Goal: Task Accomplishment & Management: Use online tool/utility

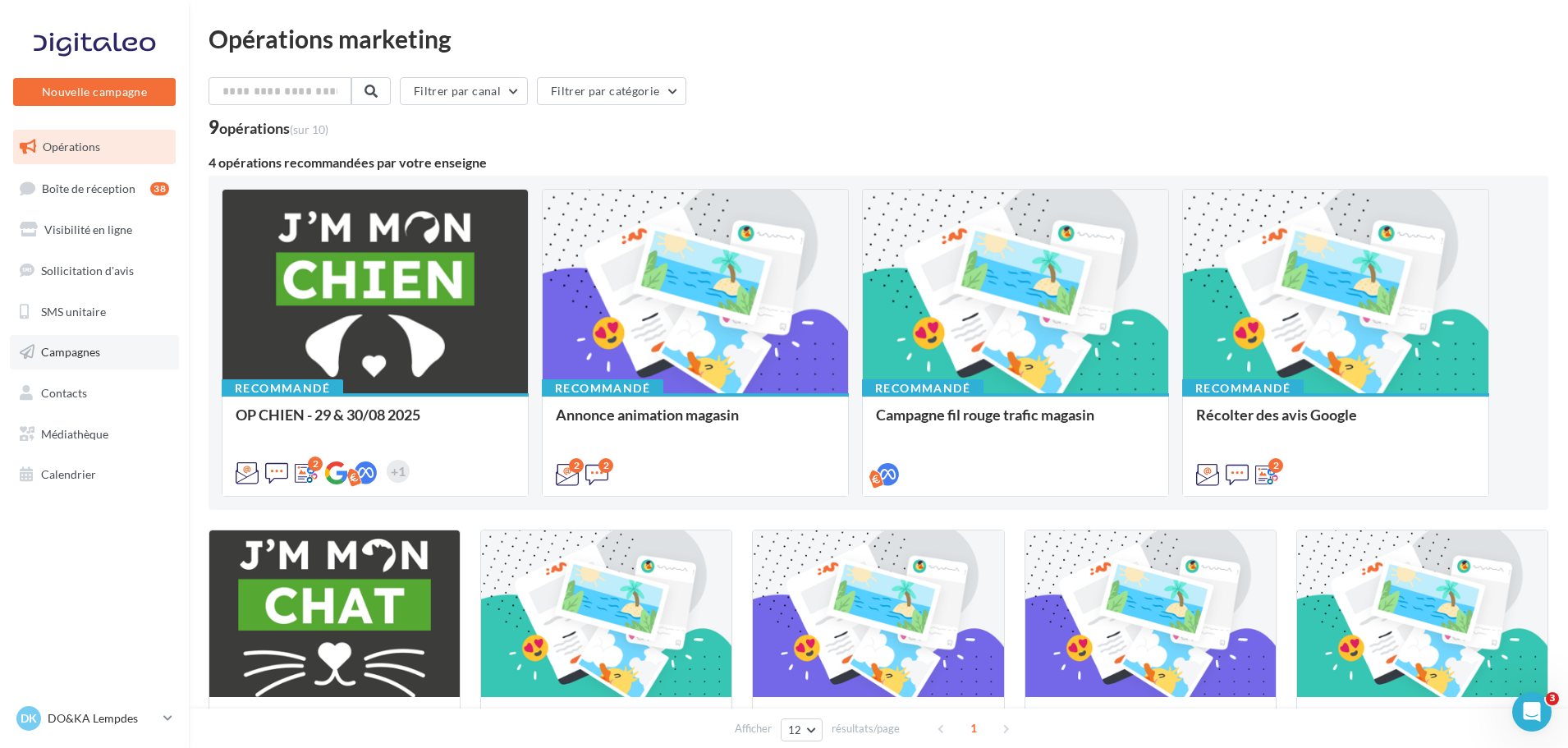
click at [95, 349] on span "Campagnes" at bounding box center [71, 352] width 59 height 14
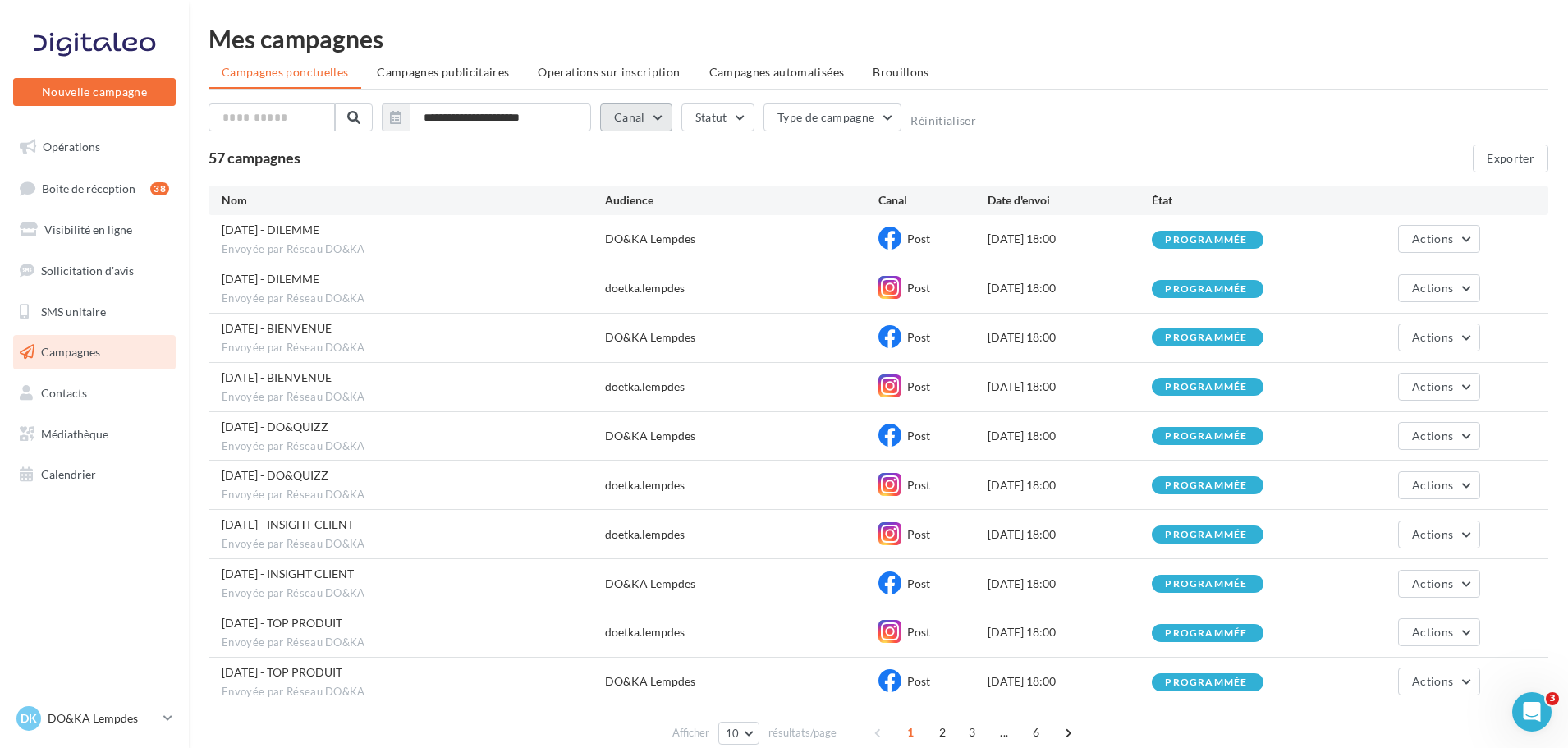
click at [668, 112] on button "Canal" at bounding box center [636, 117] width 72 height 28
click at [676, 183] on div "SMS" at bounding box center [663, 176] width 53 height 25
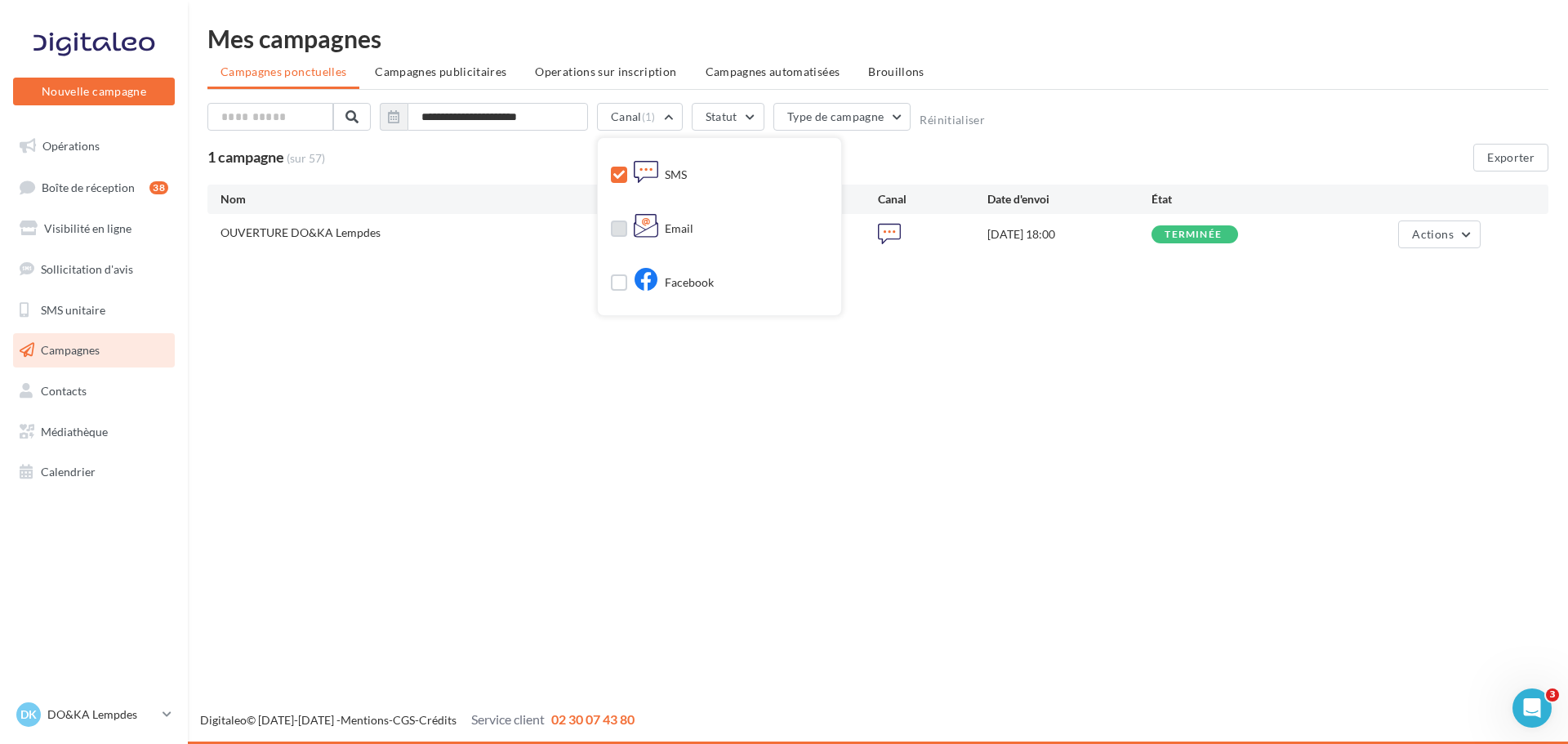
click at [674, 228] on div "Email" at bounding box center [663, 229] width 60 height 24
click at [497, 156] on div "2 campagnes (sur 57) Exporter" at bounding box center [878, 157] width 1341 height 28
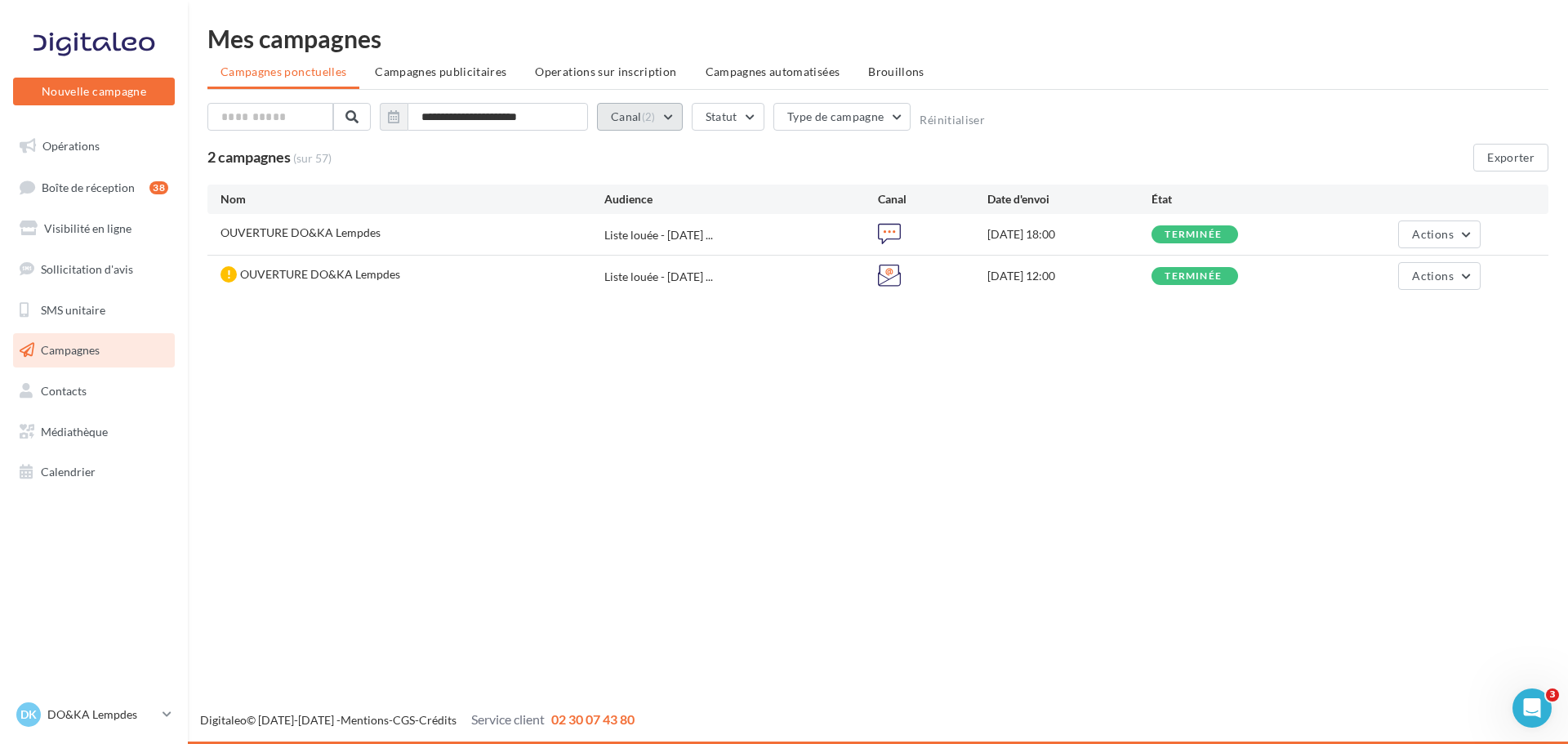
click at [665, 118] on button "Canal (2)" at bounding box center [640, 116] width 86 height 28
click at [615, 180] on icon at bounding box center [619, 175] width 12 height 12
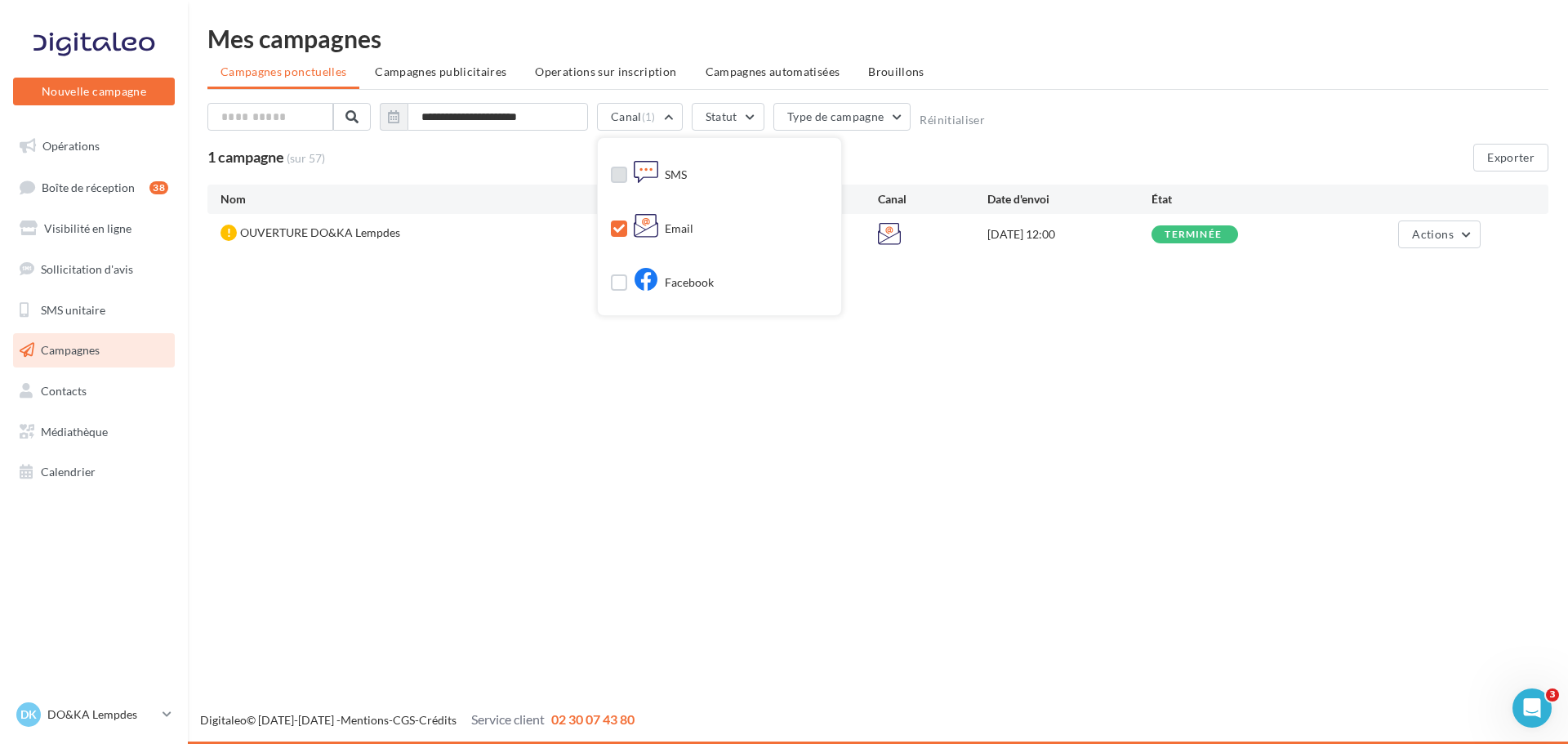
click at [619, 221] on label at bounding box center [618, 228] width 16 height 16
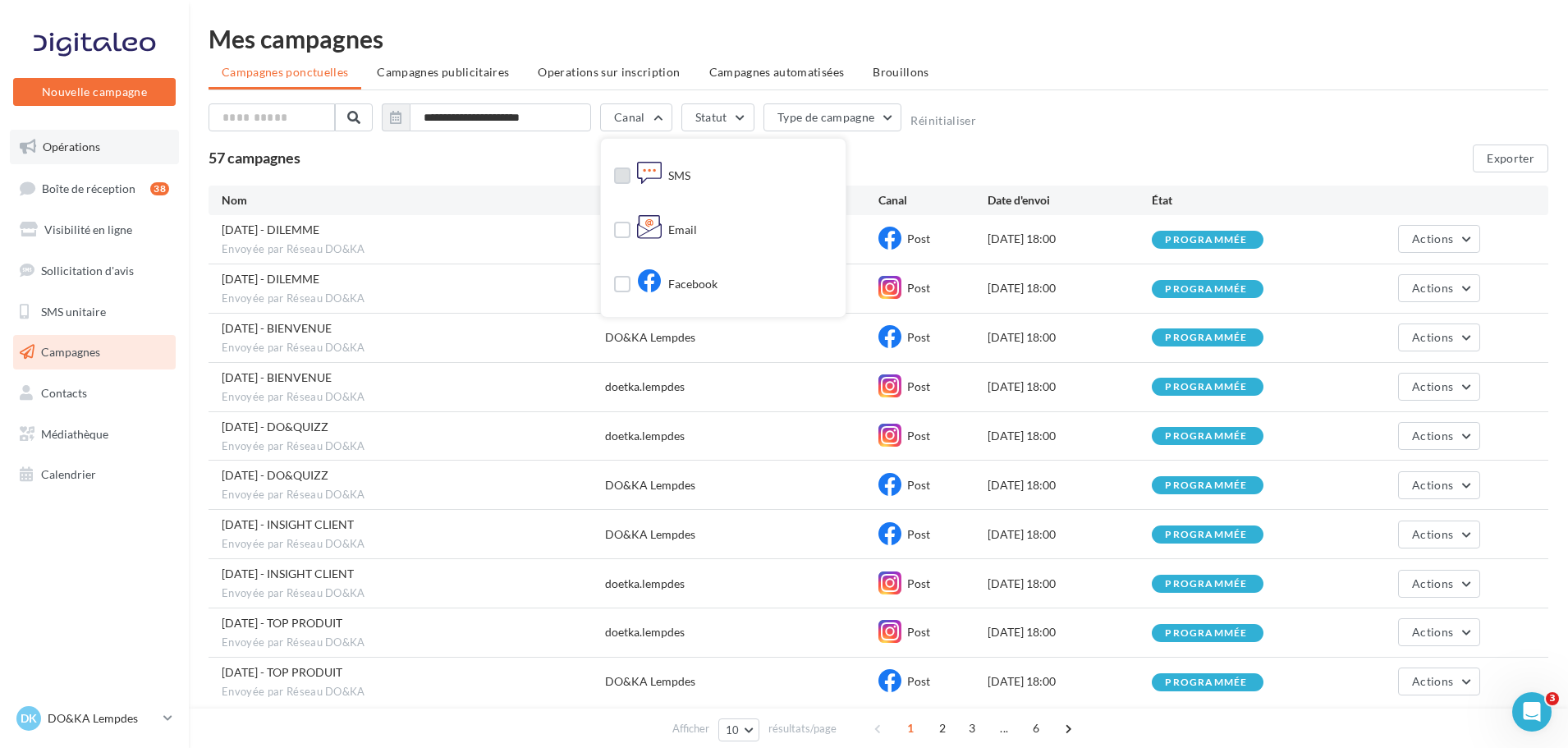
click at [81, 140] on span "Opérations" at bounding box center [71, 146] width 58 height 14
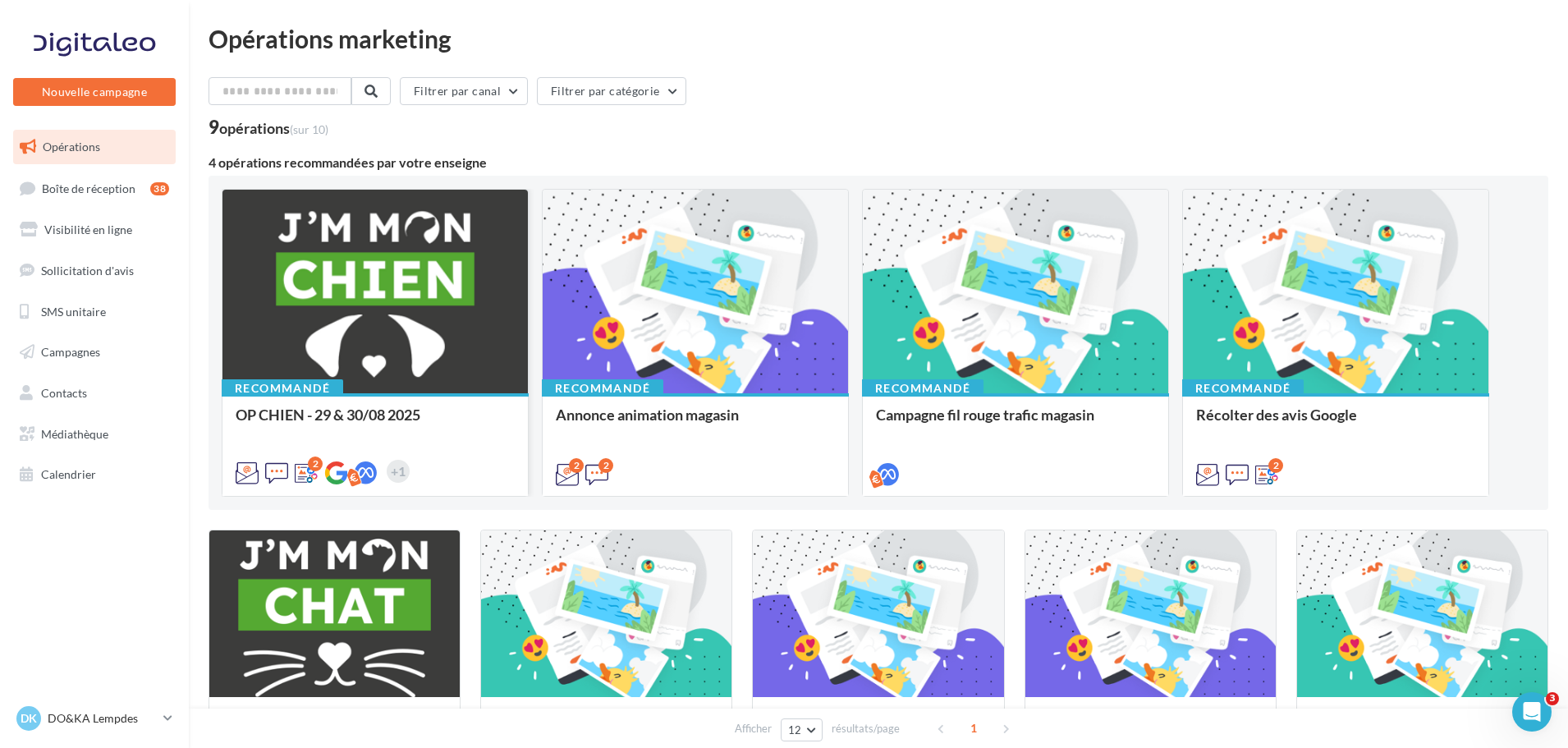
click at [314, 322] on div at bounding box center [375, 292] width 305 height 206
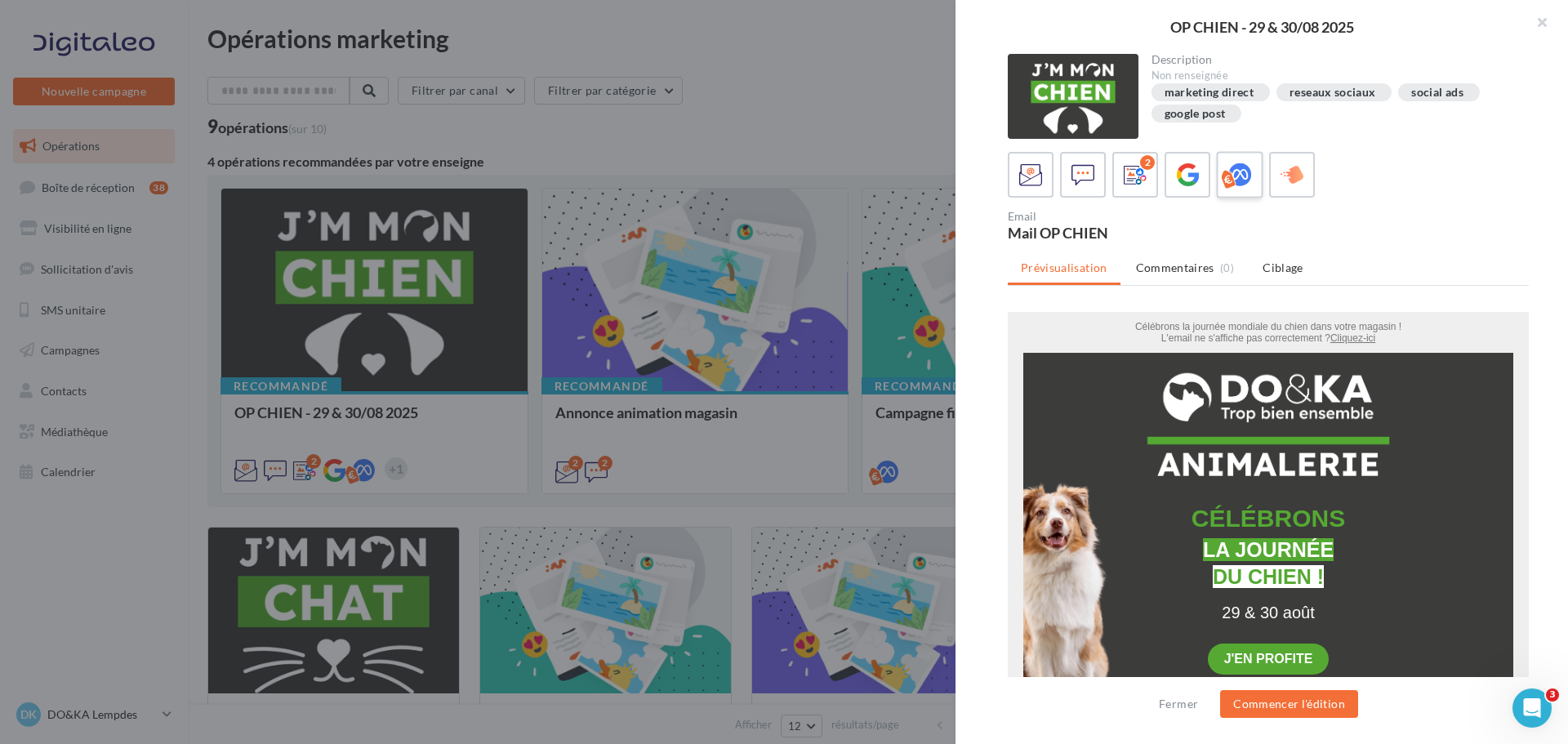
click at [1228, 179] on icon at bounding box center [1240, 175] width 24 height 24
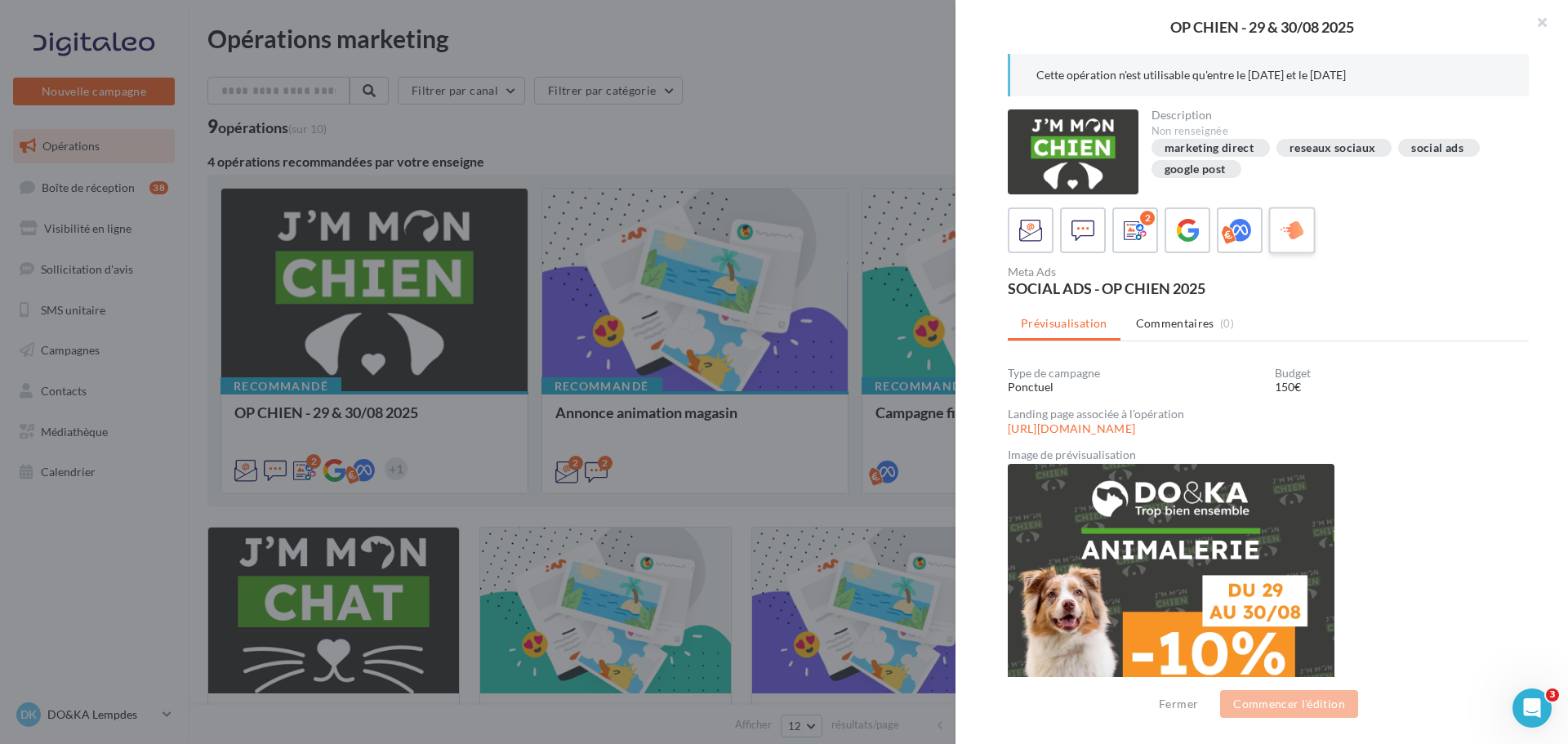
click at [1277, 234] on div at bounding box center [1292, 231] width 30 height 30
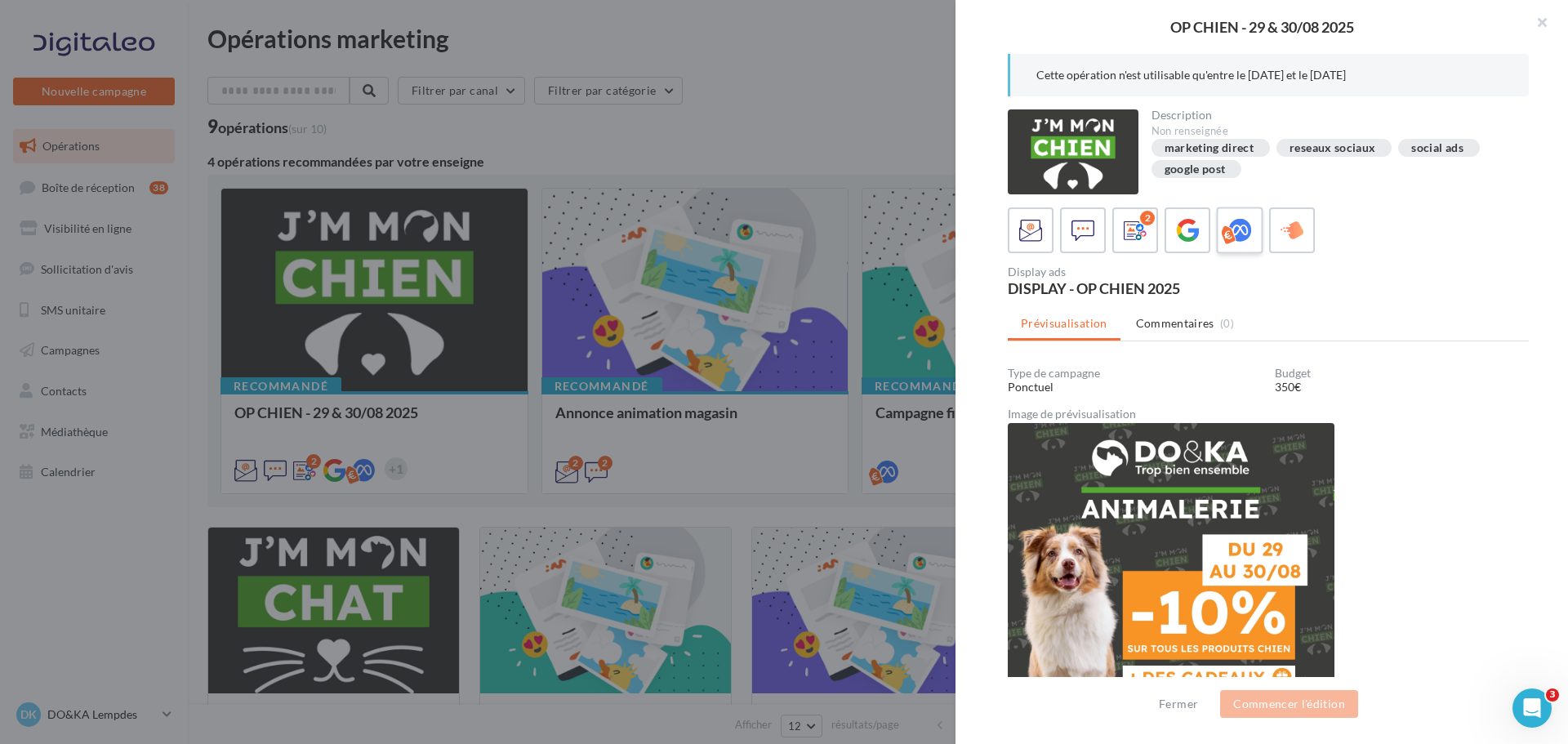
click at [1253, 234] on div at bounding box center [1240, 231] width 30 height 30
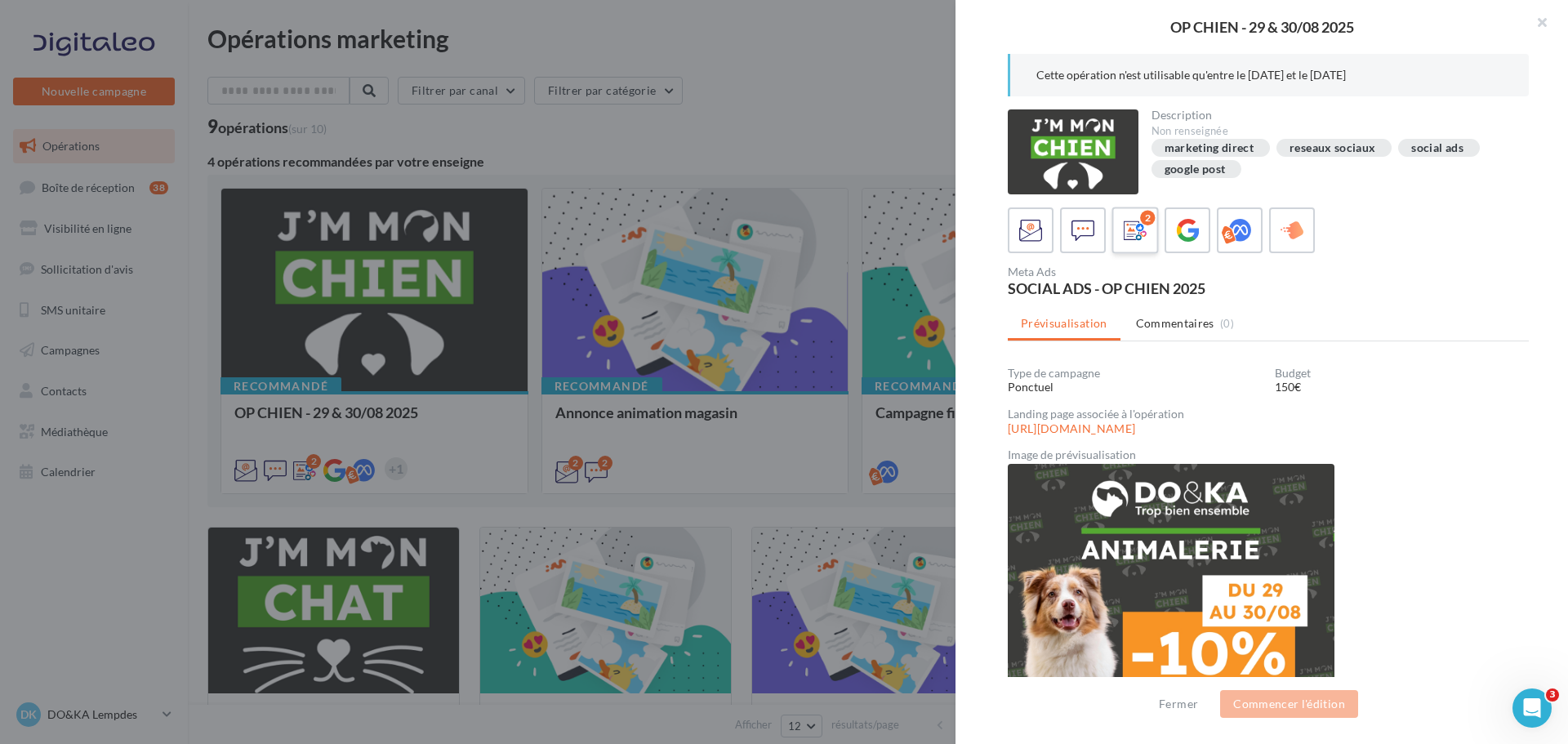
click at [1154, 236] on label "2" at bounding box center [1134, 230] width 46 height 46
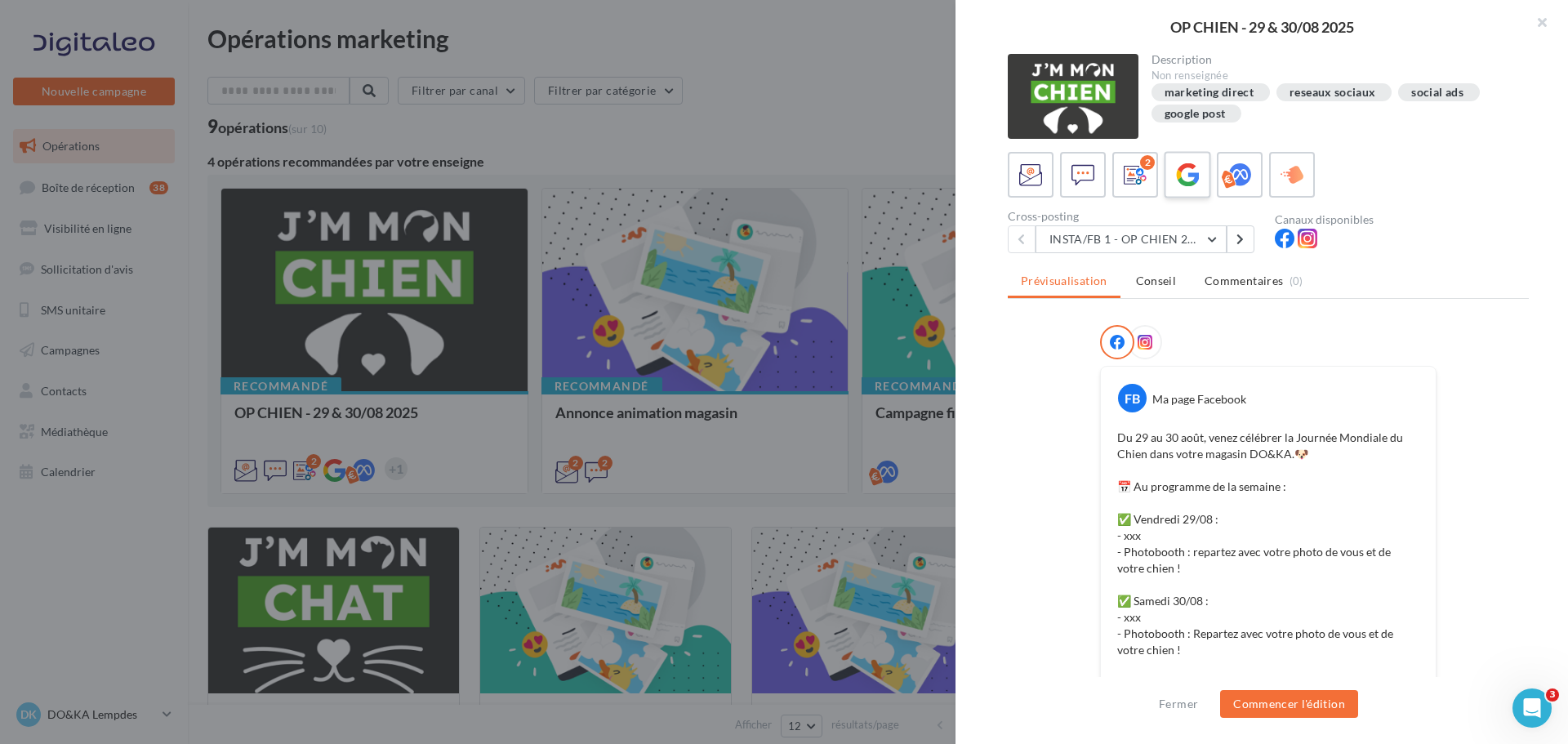
click at [1176, 181] on icon at bounding box center [1188, 175] width 24 height 24
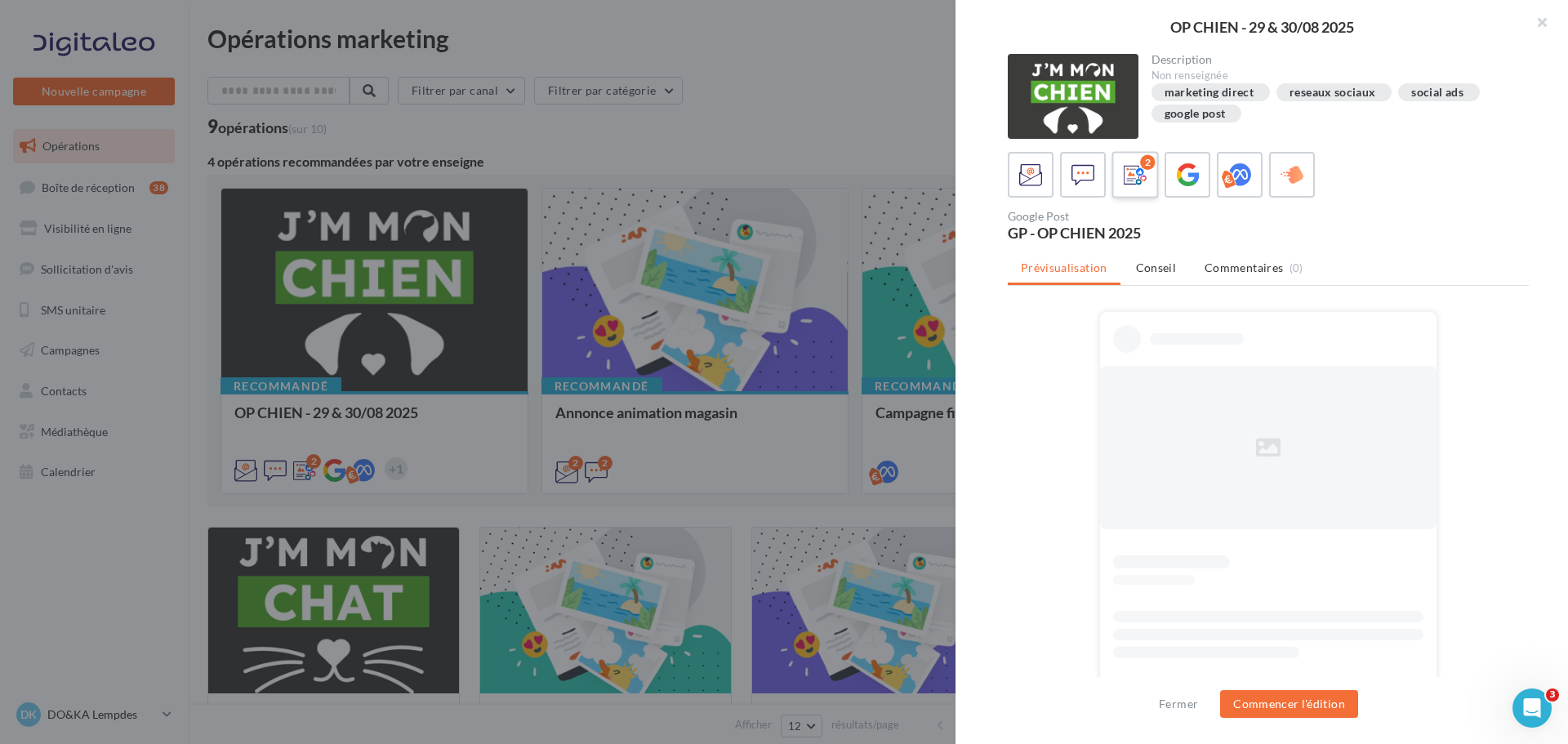
click at [1136, 185] on icon at bounding box center [1136, 175] width 24 height 24
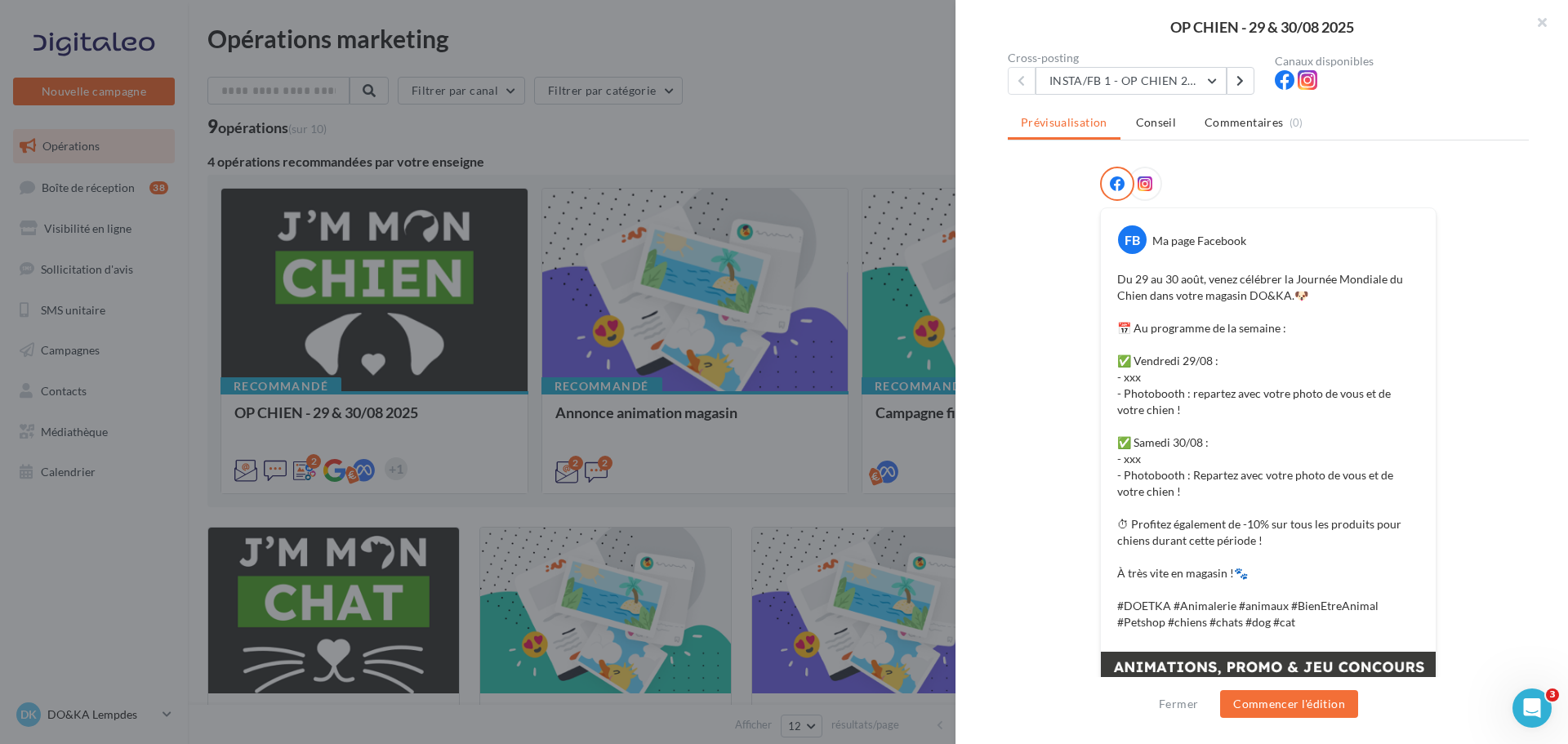
scroll to position [163, 0]
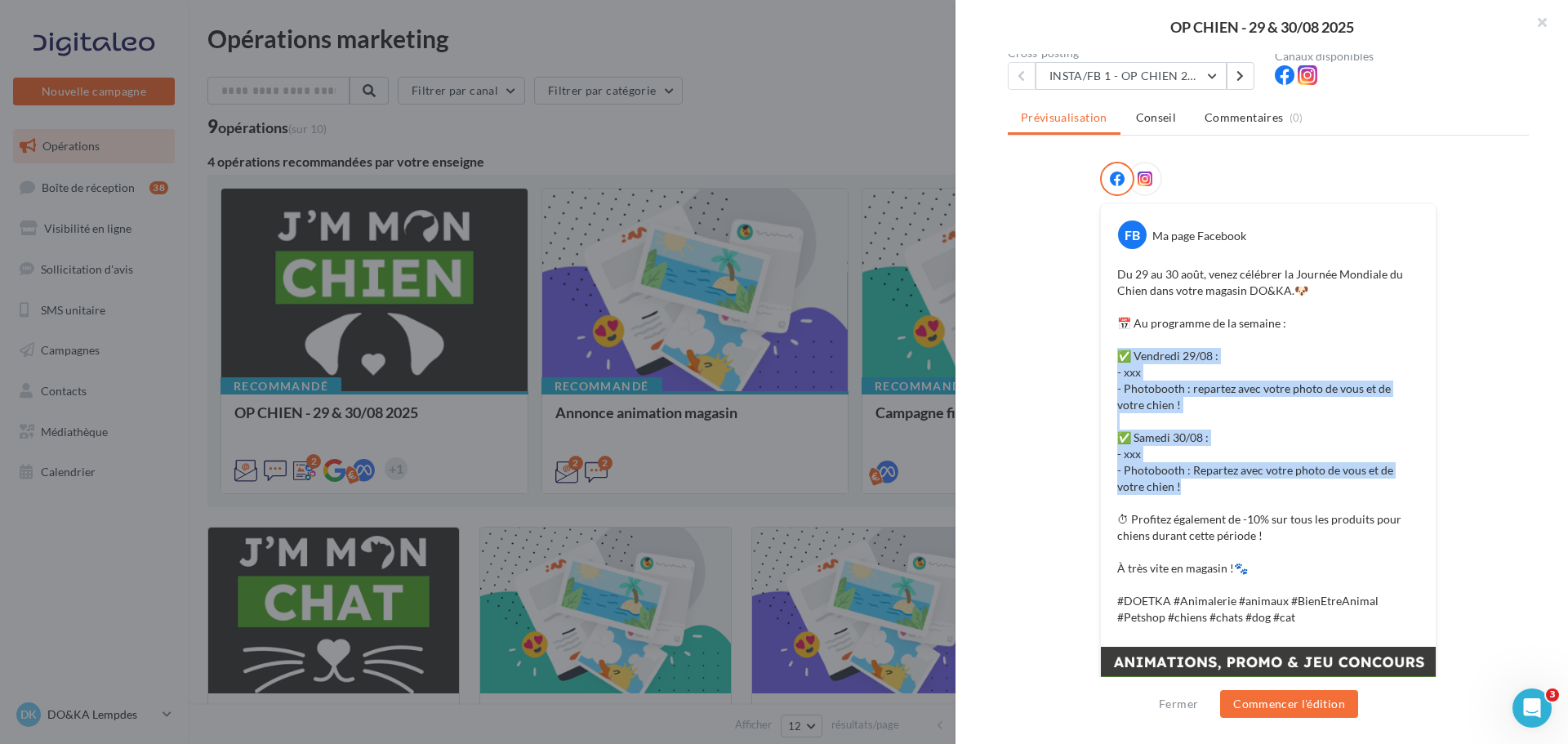
drag, startPoint x: 1111, startPoint y: 359, endPoint x: 1200, endPoint y: 480, distance: 150.2
click at [1200, 480] on div "Du 29 au 30 août, venez célébrer la Journée Mondiale du Chien dans votre magasi…" at bounding box center [1268, 446] width 326 height 368
click at [1200, 480] on p "Du 29 au 30 août, venez célébrer la Journée Mondiale du Chien dans votre magasi…" at bounding box center [1268, 445] width 302 height 359
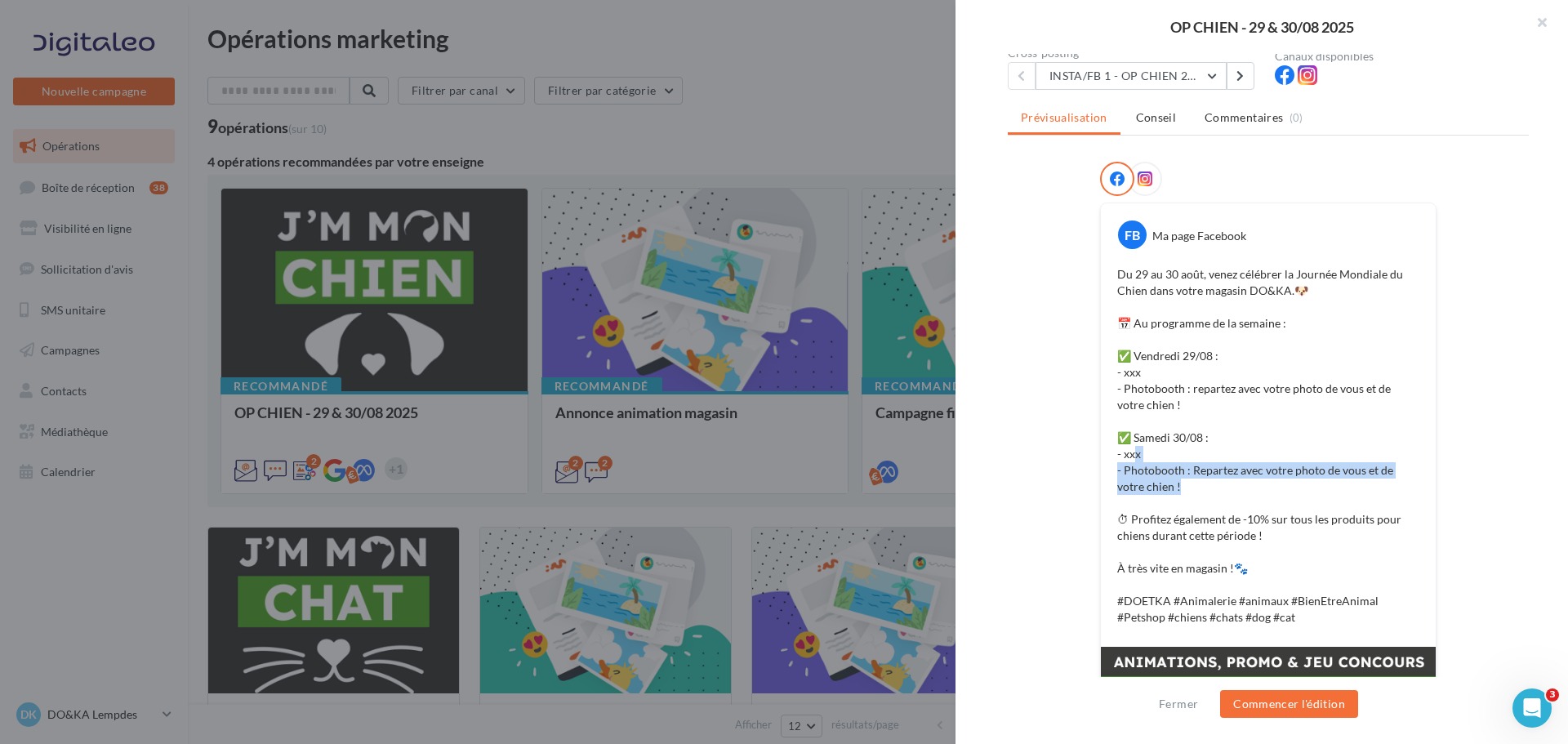
drag, startPoint x: 1184, startPoint y: 484, endPoint x: 1130, endPoint y: 458, distance: 59.9
click at [1130, 458] on p "Du 29 au 30 août, venez célébrer la Journée Mondiale du Chien dans votre magasi…" at bounding box center [1268, 445] width 302 height 359
click at [1133, 454] on p "Du 29 au 30 août, venez célébrer la Journée Mondiale du Chien dans votre magasi…" at bounding box center [1268, 445] width 302 height 359
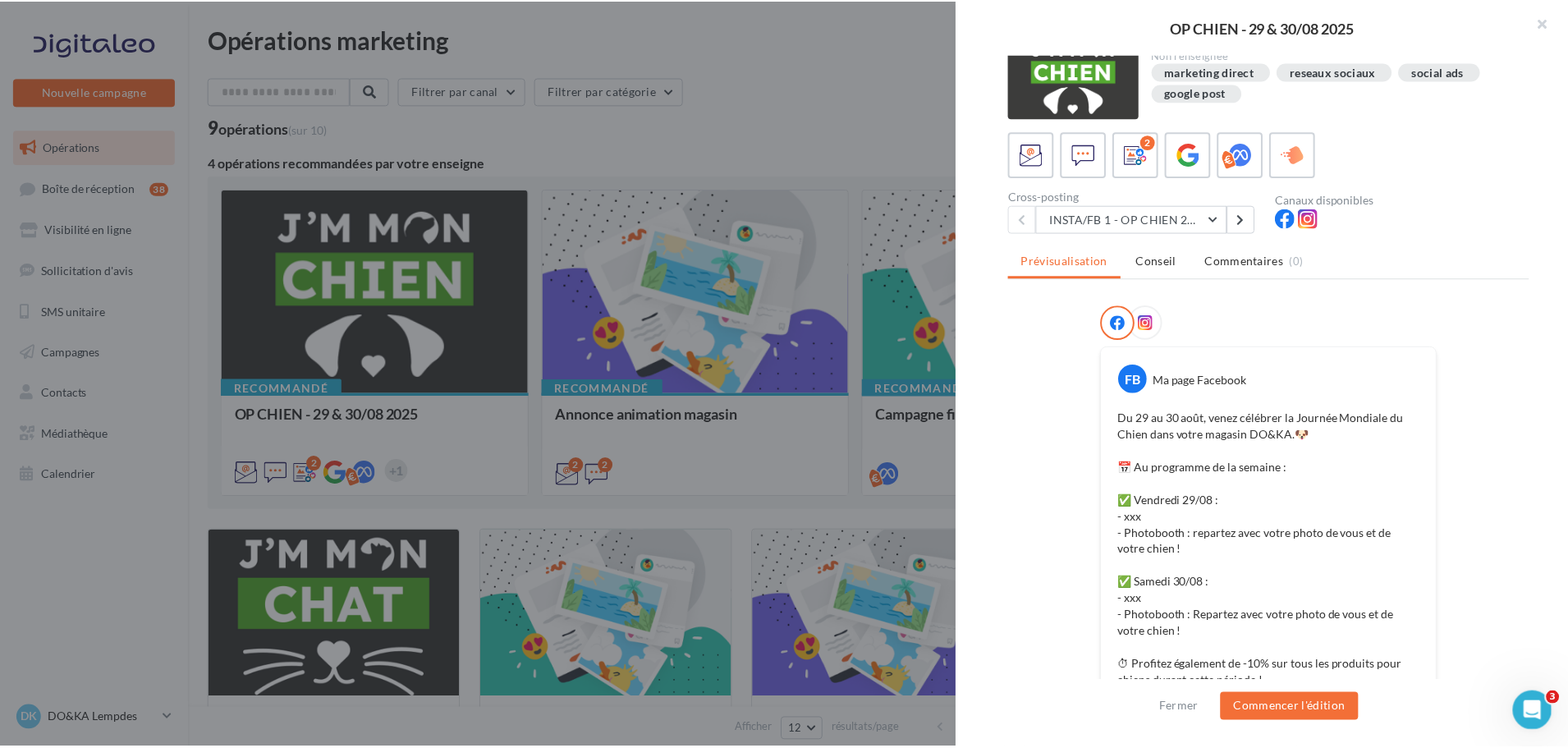
scroll to position [0, 0]
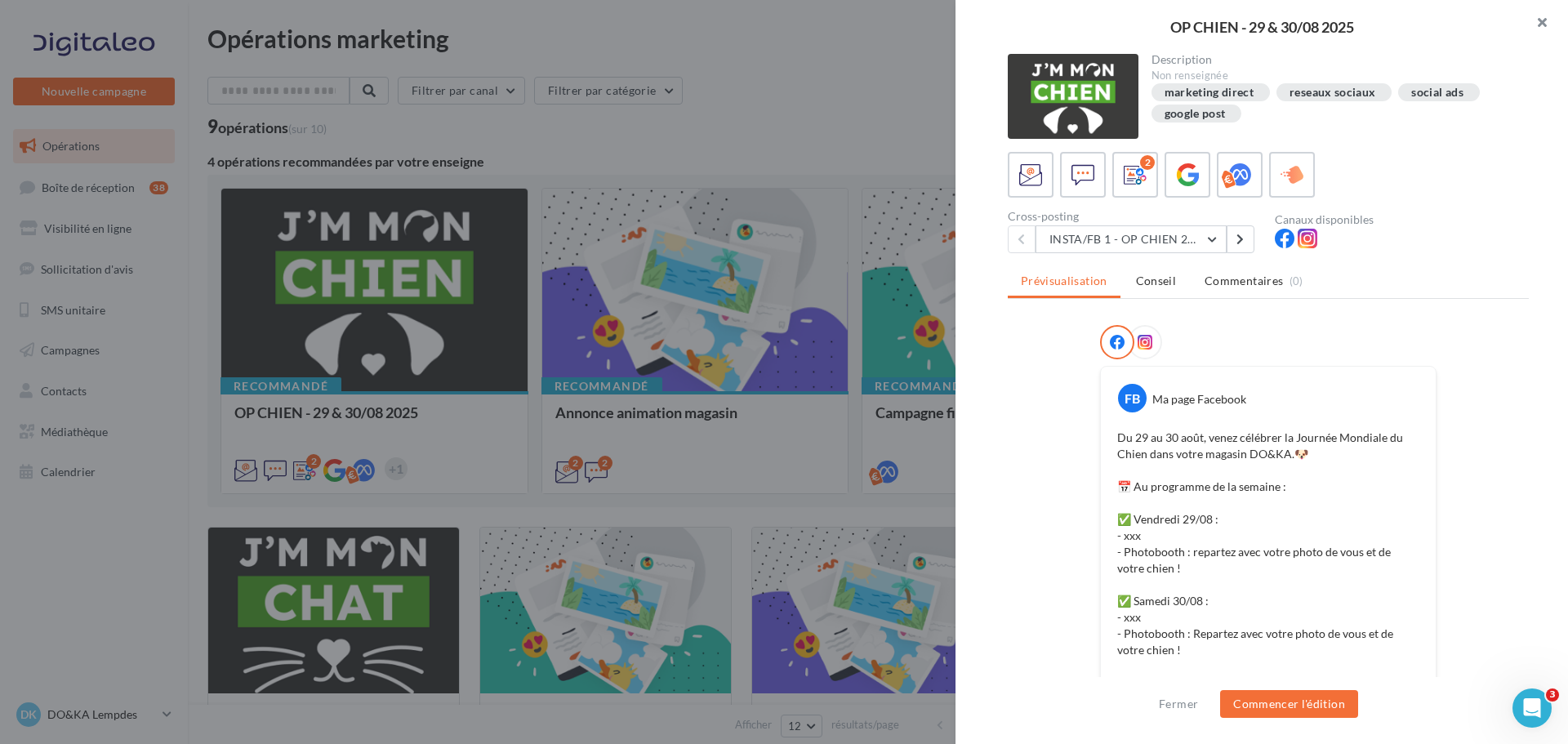
click at [1548, 19] on button "button" at bounding box center [1535, 24] width 66 height 49
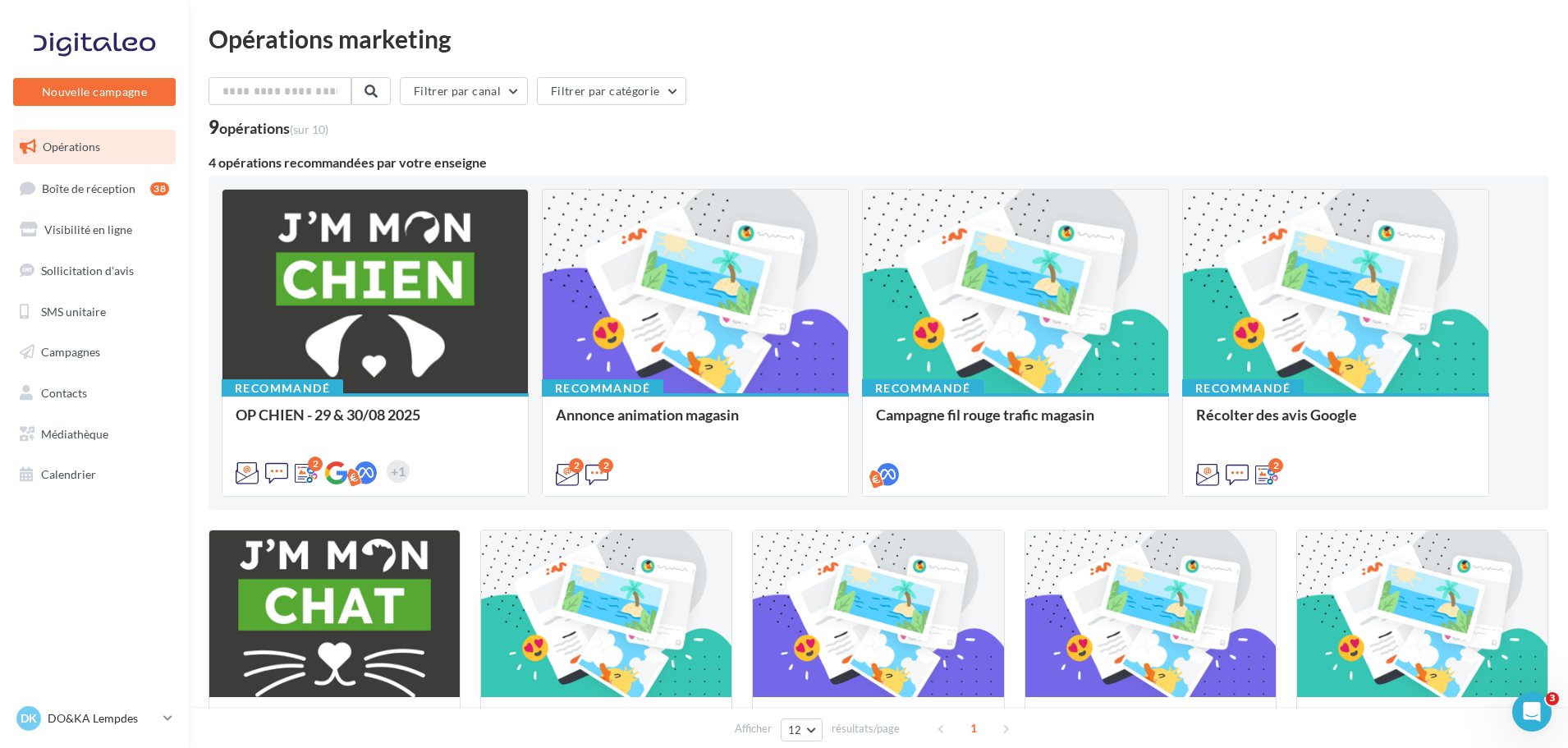
click at [1066, 73] on div "Opérations marketing Filtrer par canal Filtrer par catégorie 9 opérations (sur …" at bounding box center [879, 585] width 1340 height 1118
click at [105, 729] on div "DK DO&KA Lempdes lempdes@doetka.fr" at bounding box center [86, 718] width 140 height 25
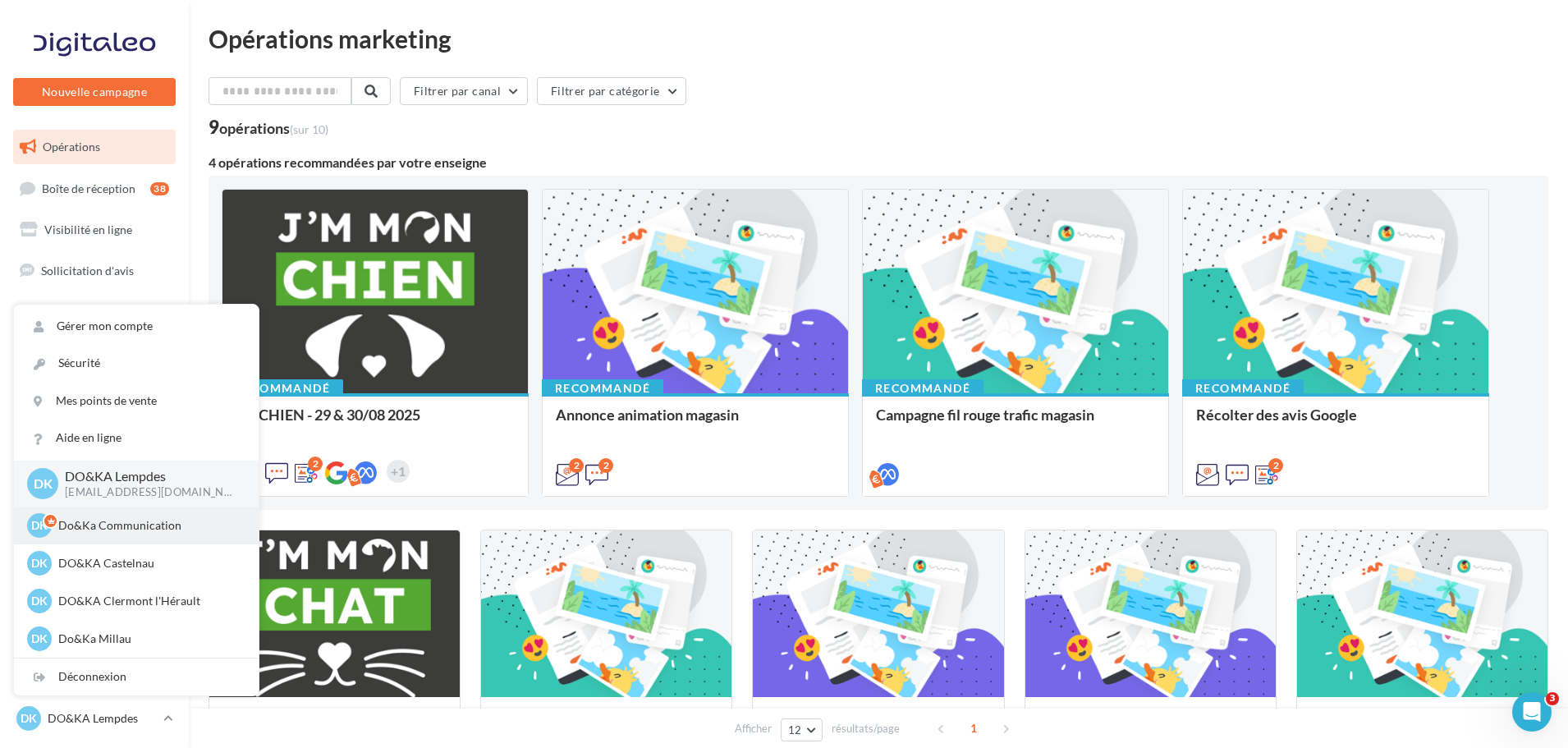
click at [122, 533] on p "Do&Ka Communication" at bounding box center [149, 525] width 181 height 16
